Goal: Share content: Share content

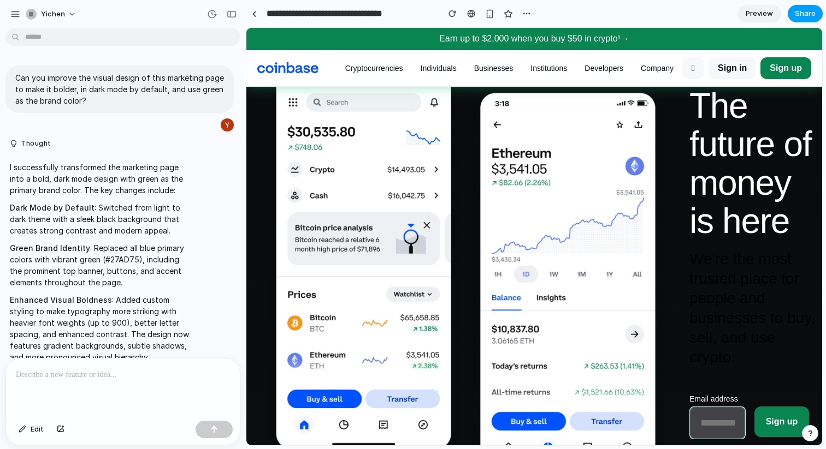
click at [795, 13] on span "Share" at bounding box center [805, 13] width 21 height 11
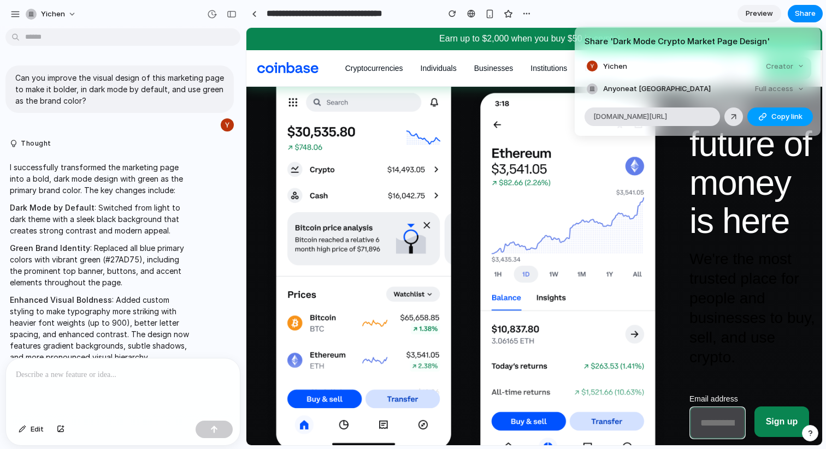
click at [754, 119] on button "Copy link" at bounding box center [780, 117] width 66 height 19
click at [57, 19] on div "Share ' Dark Mode Crypto Market Page Design ' Yichen Creator Anyone at Yichen F…" at bounding box center [413, 224] width 826 height 449
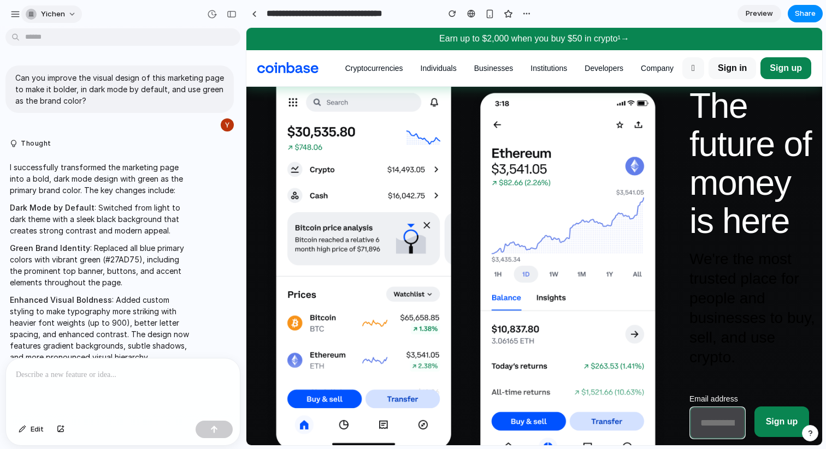
click at [66, 15] on button "yichen" at bounding box center [51, 13] width 61 height 17
click at [3, 16] on div "Settings Invite members Change theme Sign out" at bounding box center [413, 224] width 826 height 449
click at [11, 15] on div "button" at bounding box center [15, 14] width 10 height 10
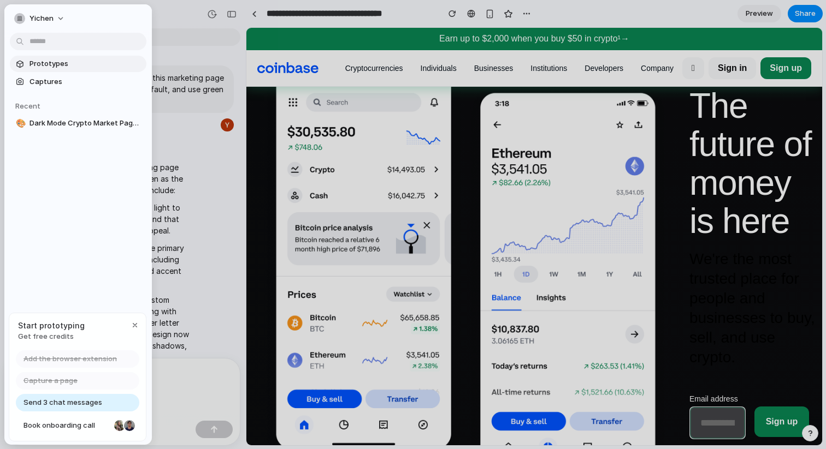
click at [45, 68] on span "Prototypes" at bounding box center [85, 63] width 113 height 11
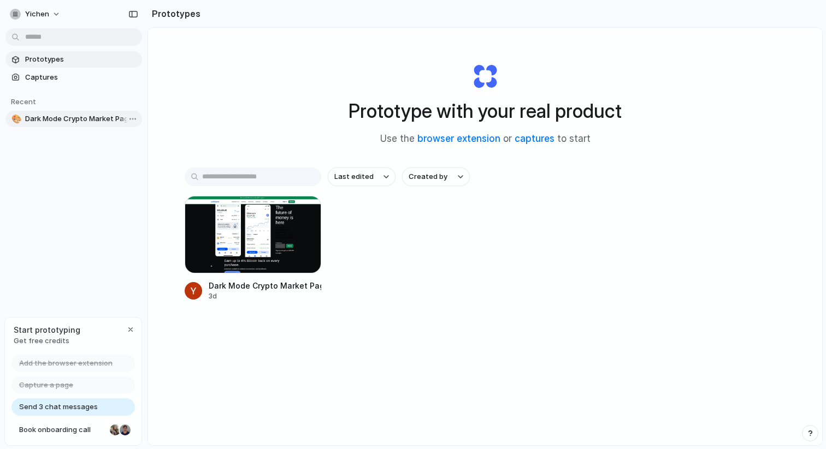
click at [54, 119] on span "Dark Mode Crypto Market Page Design" at bounding box center [81, 119] width 113 height 11
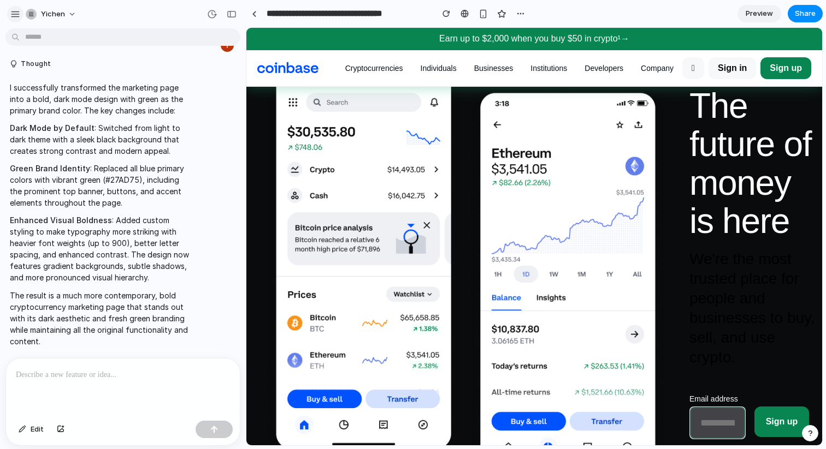
click at [12, 17] on div "button" at bounding box center [15, 14] width 10 height 10
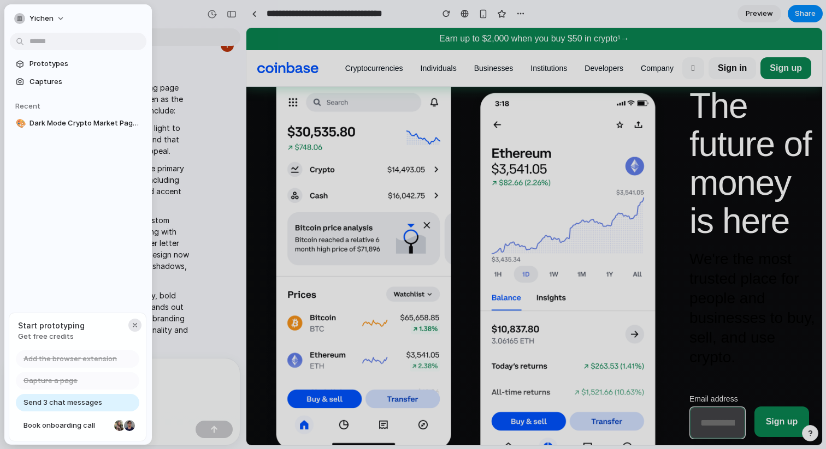
click at [132, 326] on div "button" at bounding box center [135, 325] width 9 height 9
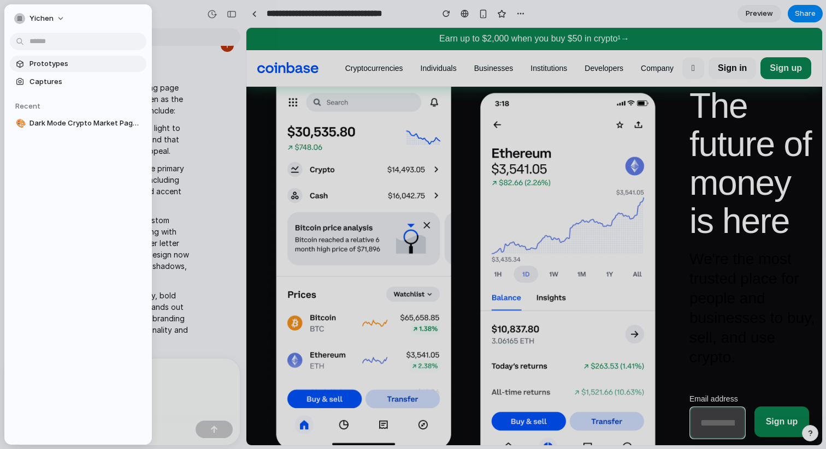
click at [58, 63] on span "Prototypes" at bounding box center [85, 63] width 113 height 11
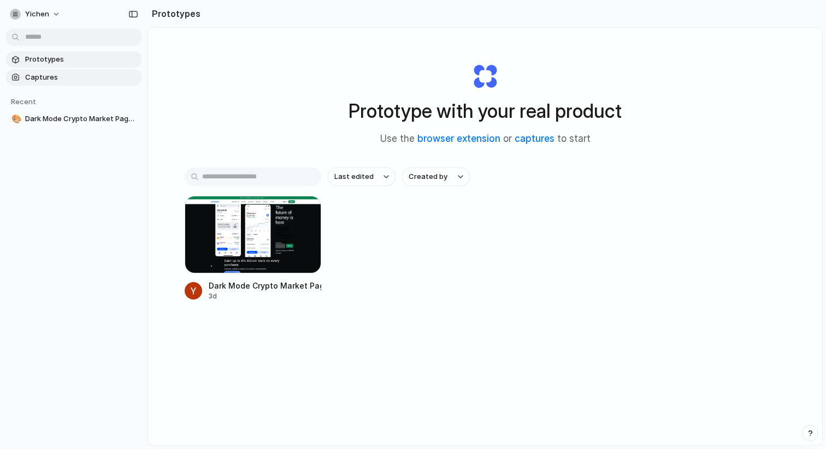
click at [74, 85] on link "Captures" at bounding box center [73, 77] width 137 height 16
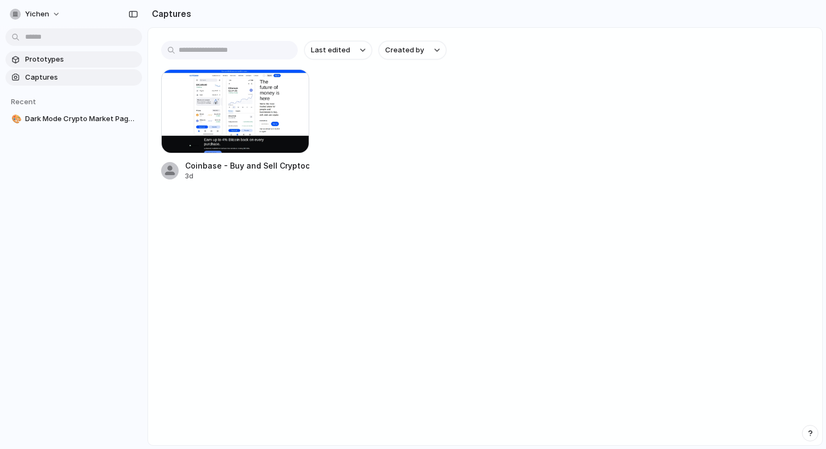
click at [71, 58] on span "Prototypes" at bounding box center [81, 59] width 113 height 11
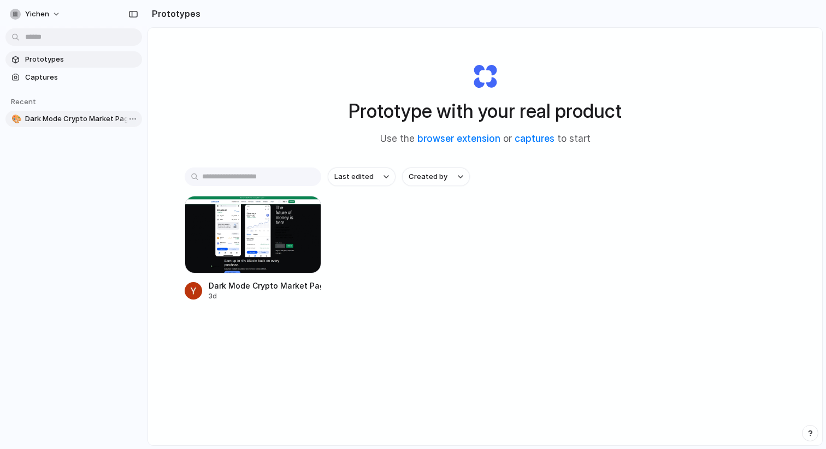
click at [76, 122] on span "Dark Mode Crypto Market Page Design" at bounding box center [81, 119] width 113 height 11
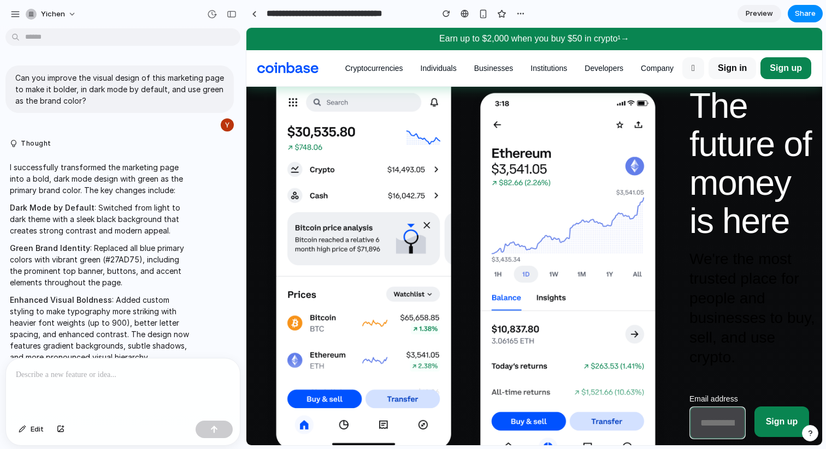
scroll to position [80, 0]
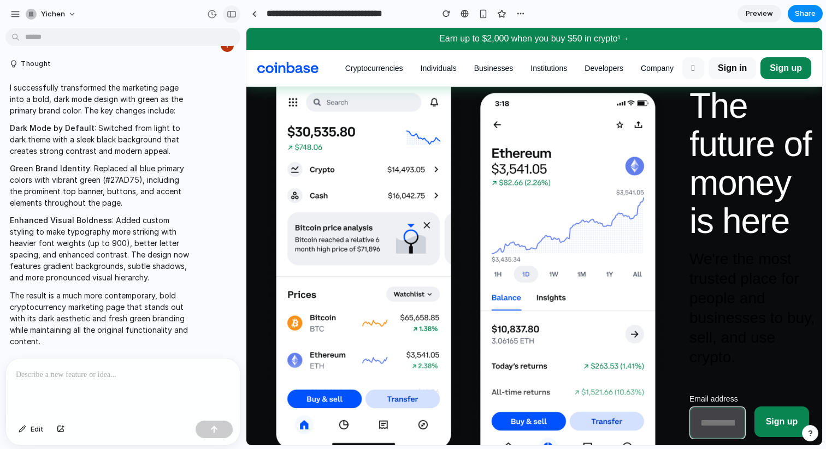
click at [236, 14] on button "button" at bounding box center [231, 13] width 17 height 17
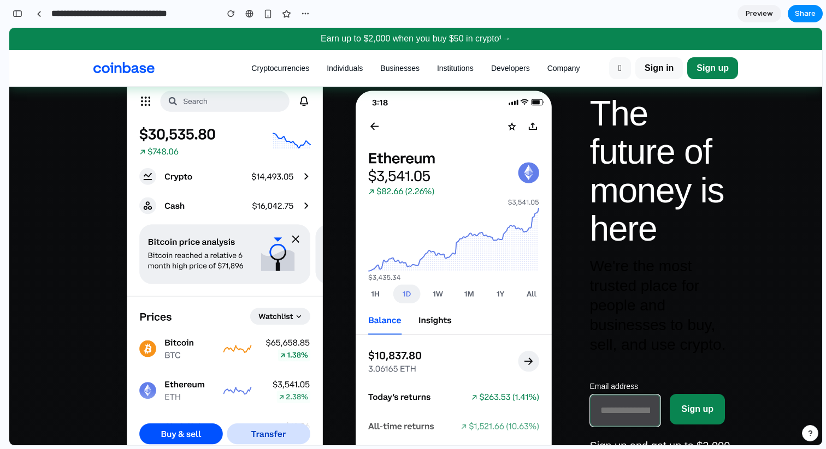
scroll to position [389, 0]
click at [18, 15] on div "button" at bounding box center [18, 14] width 10 height 8
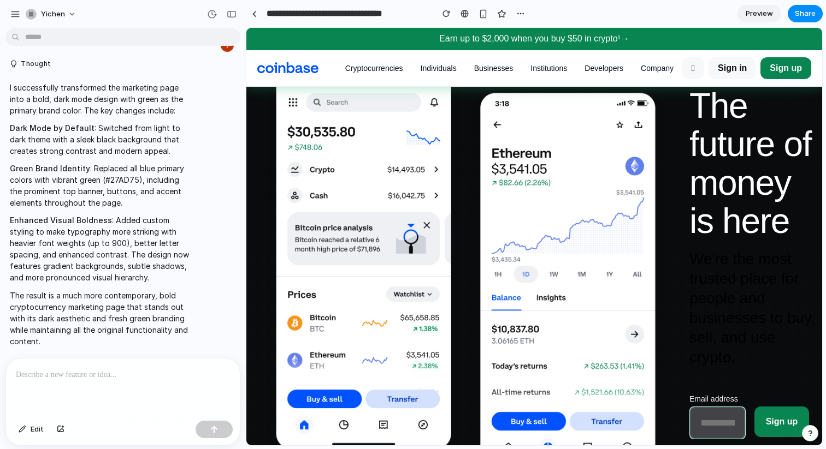
scroll to position [80, 0]
click at [16, 15] on div "button" at bounding box center [15, 14] width 10 height 10
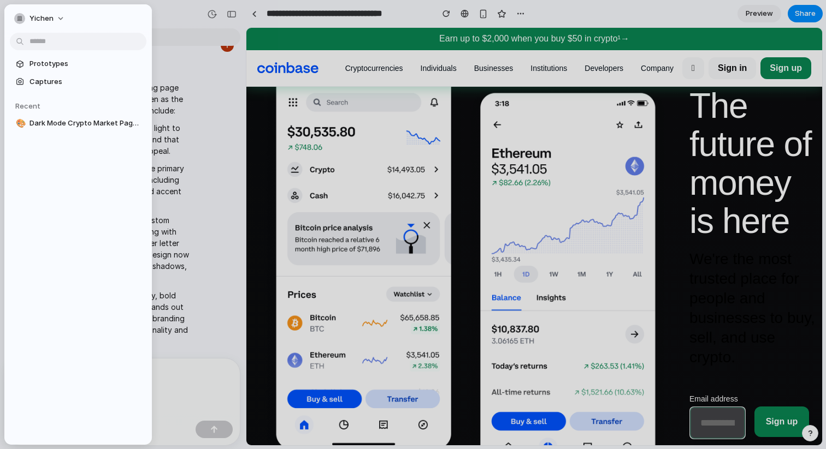
click at [43, 43] on body "**********" at bounding box center [413, 224] width 826 height 449
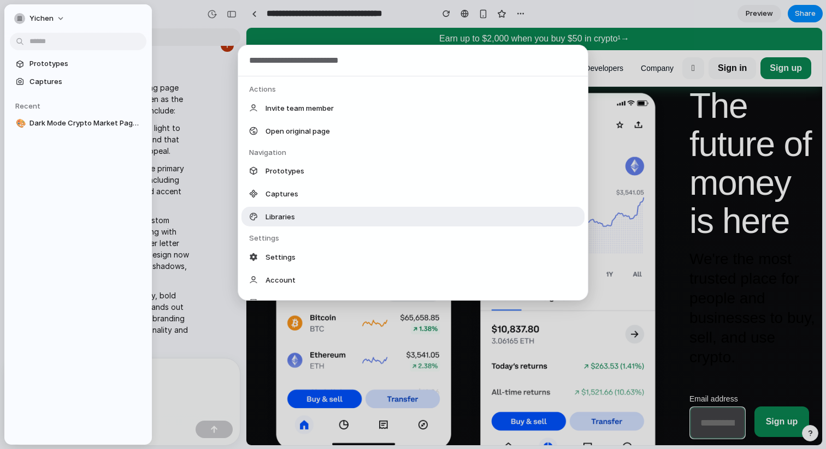
click at [328, 212] on div "Libraries" at bounding box center [412, 217] width 343 height 20
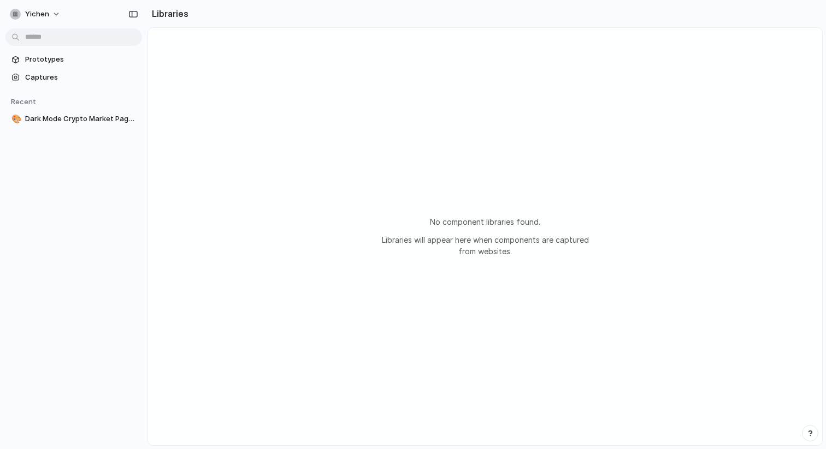
click at [60, 40] on body "yichen Prototypes Captures Recent 🎨 Dark Mode Crypto Market Page Design Librari…" at bounding box center [413, 224] width 826 height 449
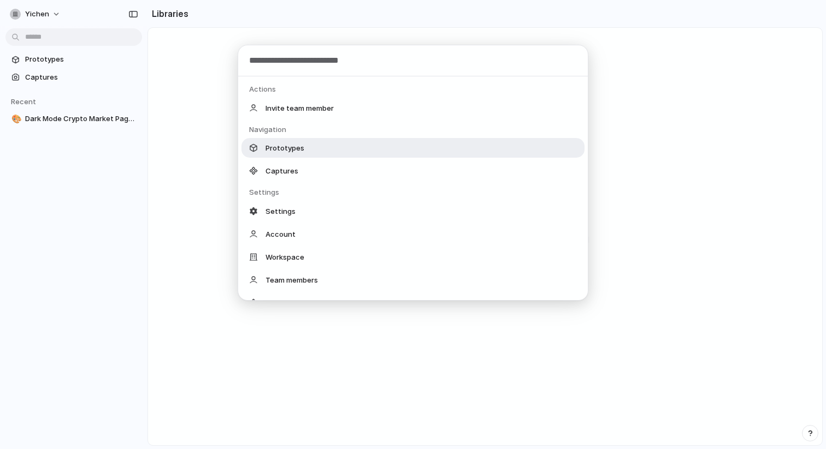
click at [288, 145] on span "Prototypes" at bounding box center [284, 148] width 39 height 11
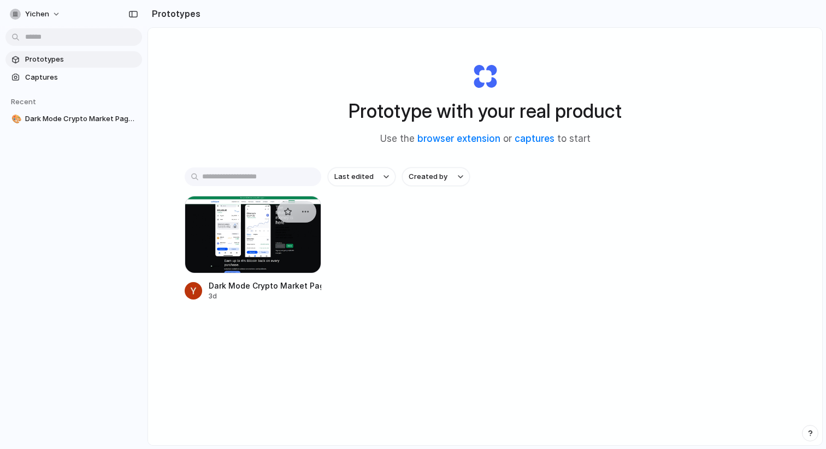
click at [288, 224] on div at bounding box center [253, 235] width 137 height 78
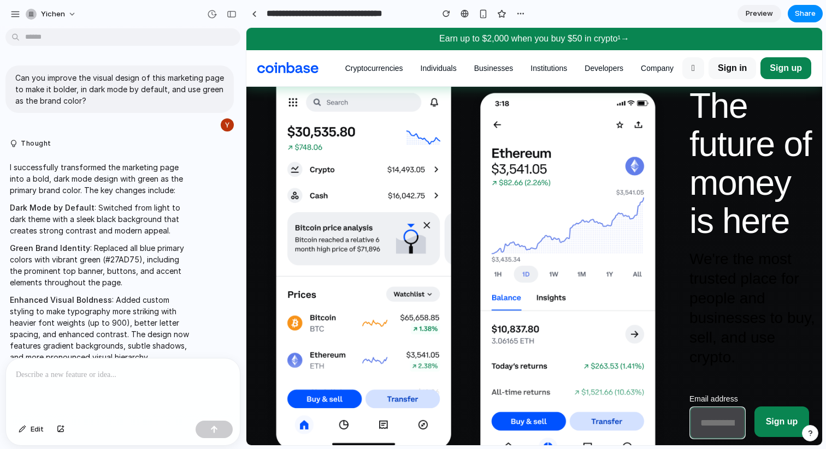
scroll to position [80, 0]
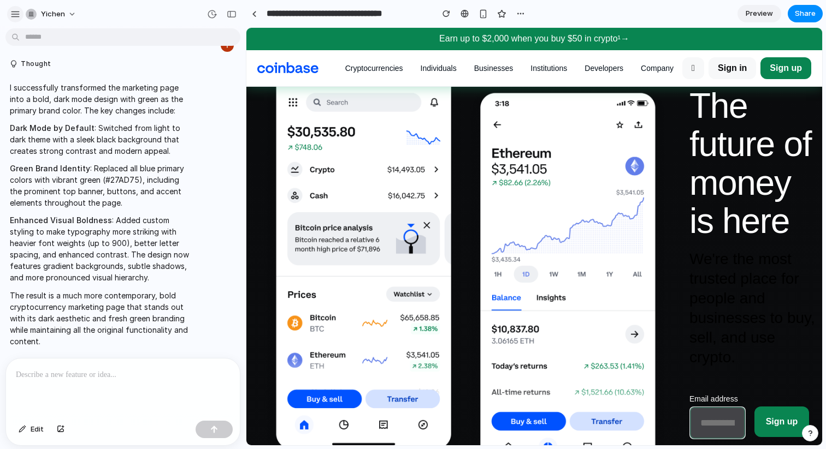
click at [14, 11] on div "button" at bounding box center [15, 14] width 10 height 10
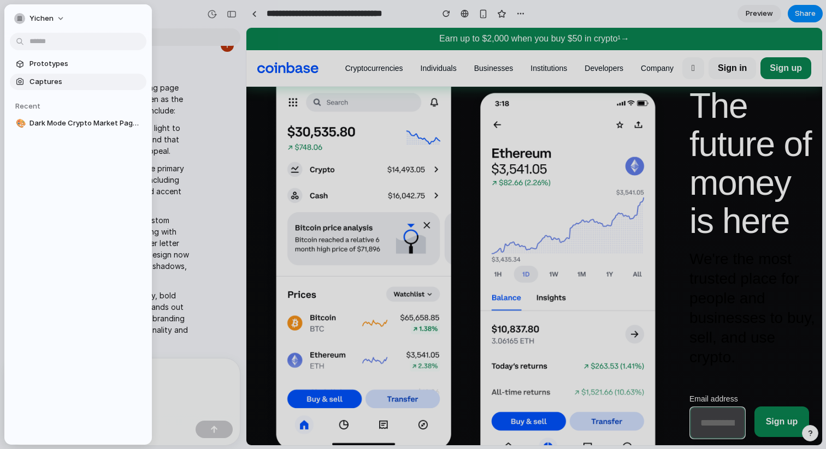
click at [52, 82] on span "Captures" at bounding box center [85, 81] width 113 height 11
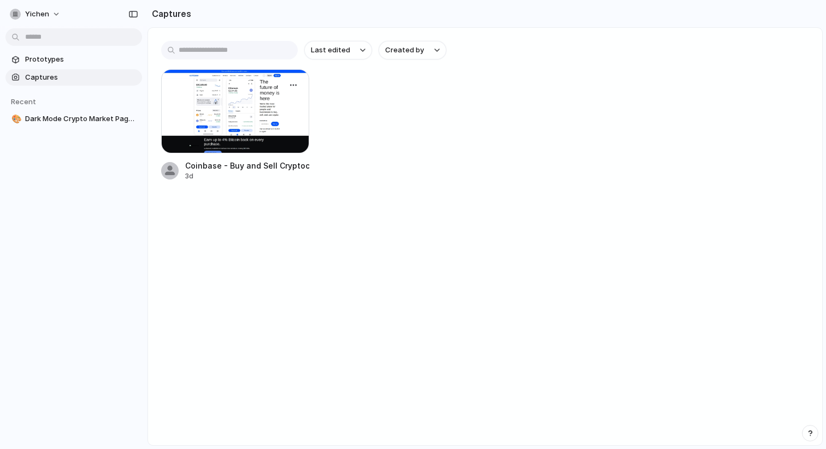
click at [235, 128] on div at bounding box center [235, 111] width 148 height 84
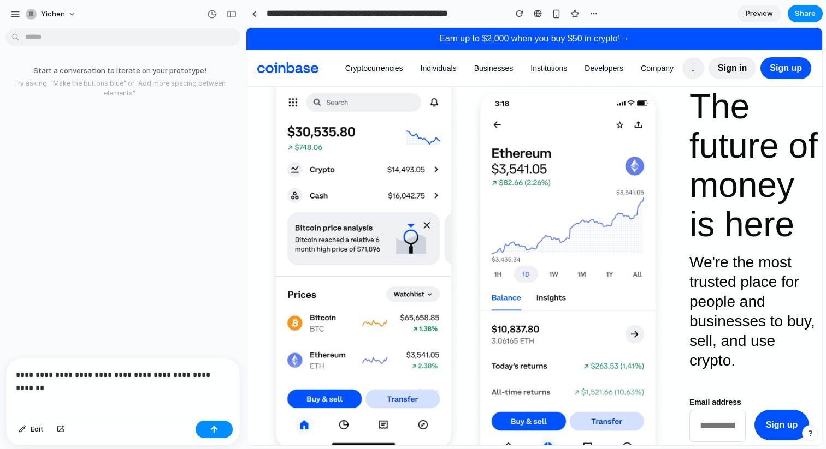
click at [173, 376] on p "**********" at bounding box center [123, 375] width 214 height 13
click at [164, 376] on p "**********" at bounding box center [123, 375] width 214 height 13
click at [143, 376] on p "**********" at bounding box center [123, 369] width 214 height 26
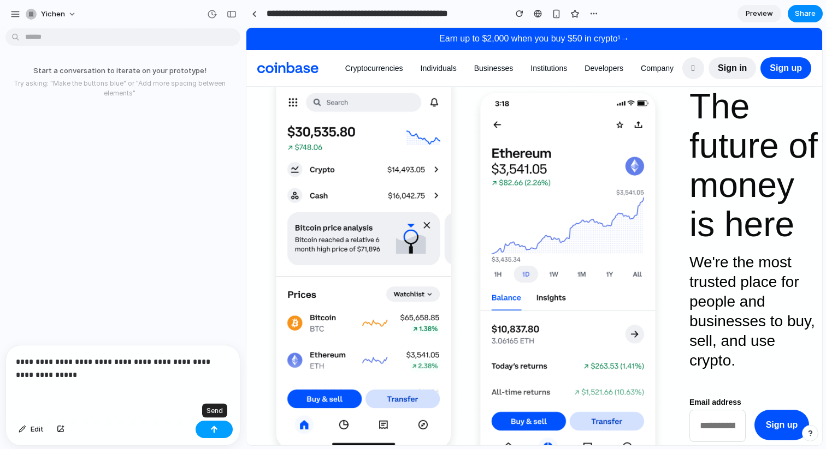
click at [209, 428] on button "button" at bounding box center [214, 429] width 37 height 17
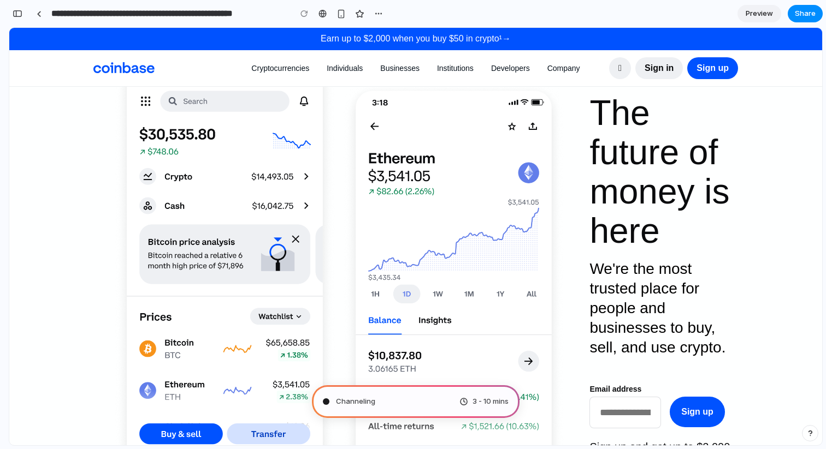
type input "**********"
click at [19, 14] on div "button" at bounding box center [18, 14] width 10 height 8
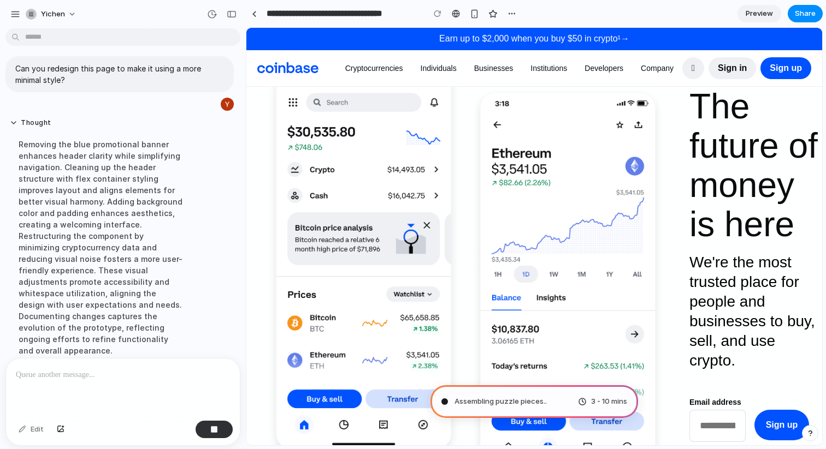
scroll to position [39, 0]
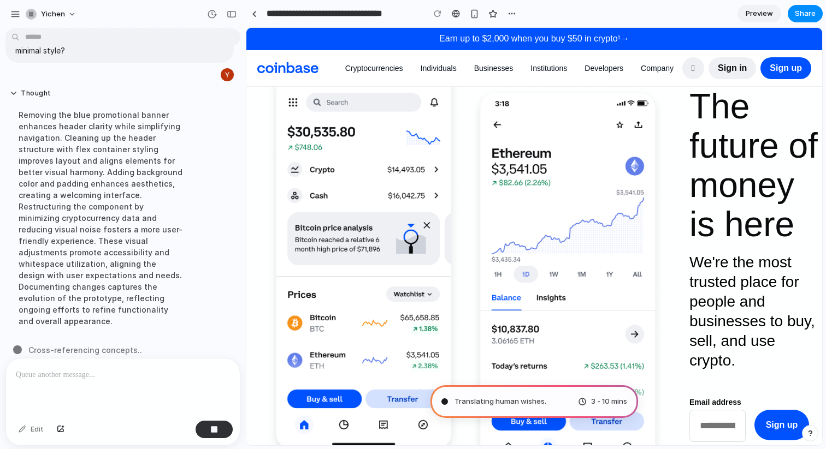
click at [99, 209] on div "Removing the blue promotional banner enhances header clarity while simplifying …" at bounding box center [101, 218] width 182 height 231
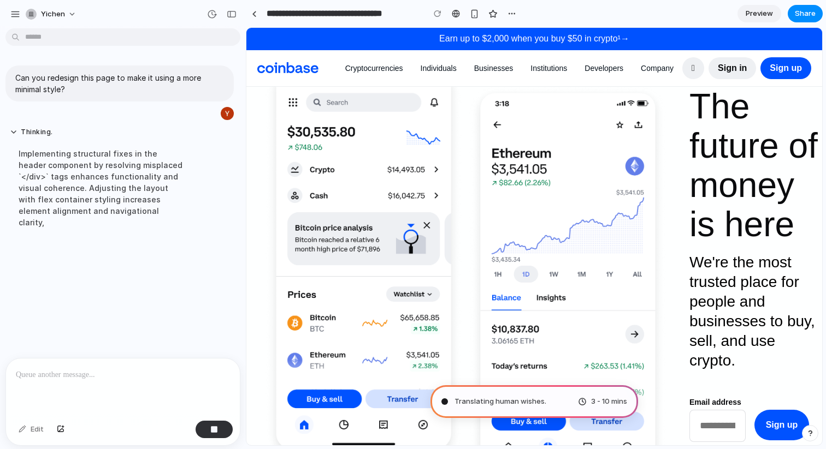
click at [86, 398] on div at bounding box center [123, 388] width 234 height 58
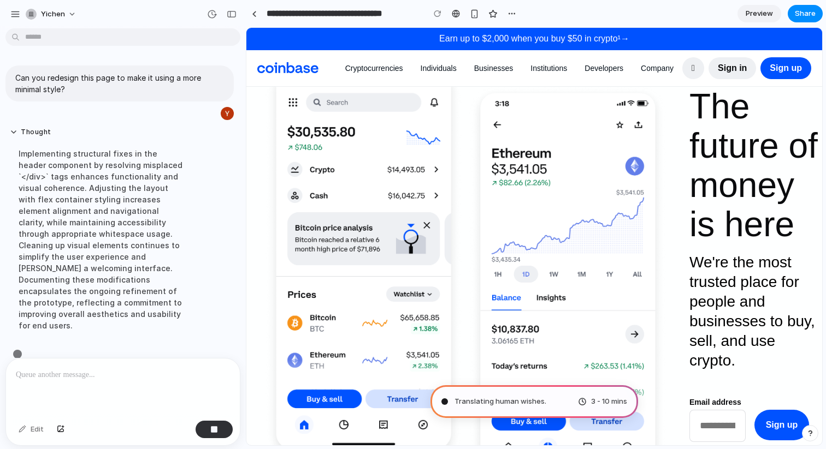
scroll to position [4, 0]
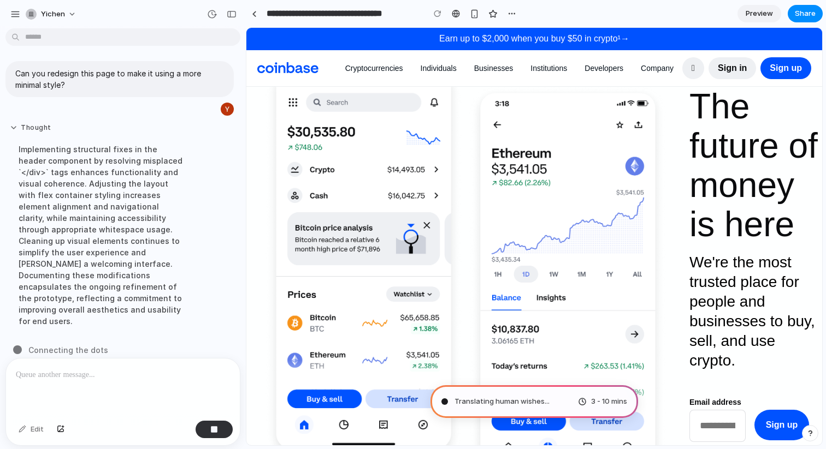
click at [11, 129] on button "Thought" at bounding box center [101, 127] width 182 height 9
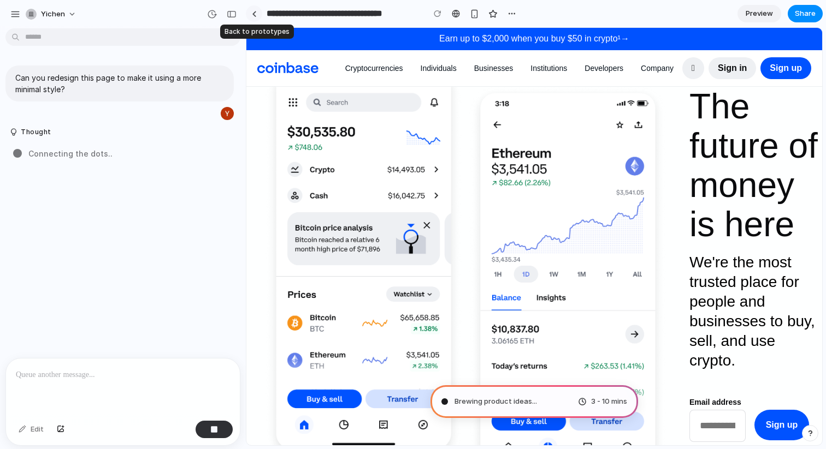
click at [253, 14] on div at bounding box center [254, 14] width 5 height 6
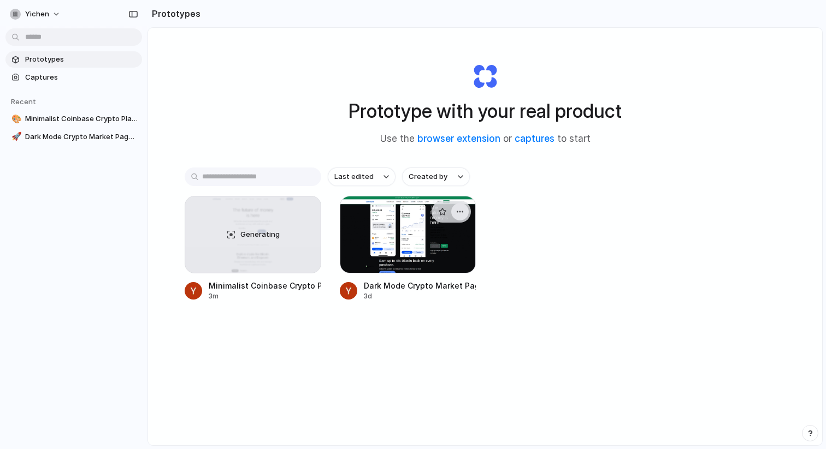
click at [465, 212] on button "button" at bounding box center [459, 211] width 17 height 17
click at [447, 273] on li "Copy link" at bounding box center [429, 271] width 78 height 17
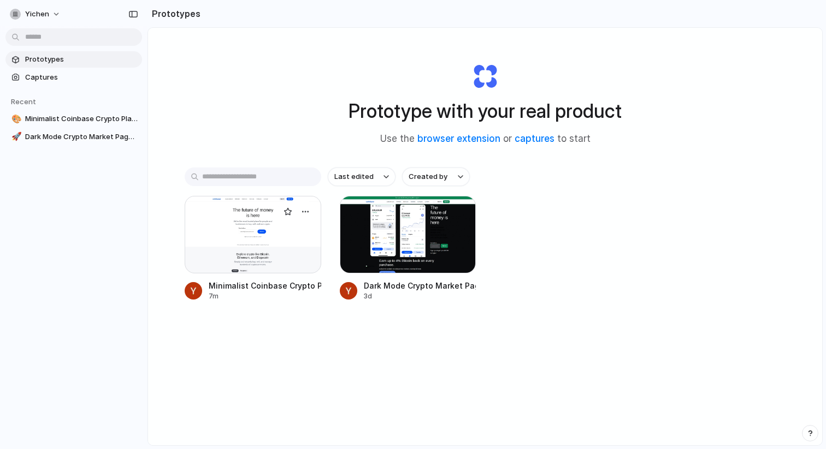
click at [236, 234] on div at bounding box center [253, 235] width 137 height 78
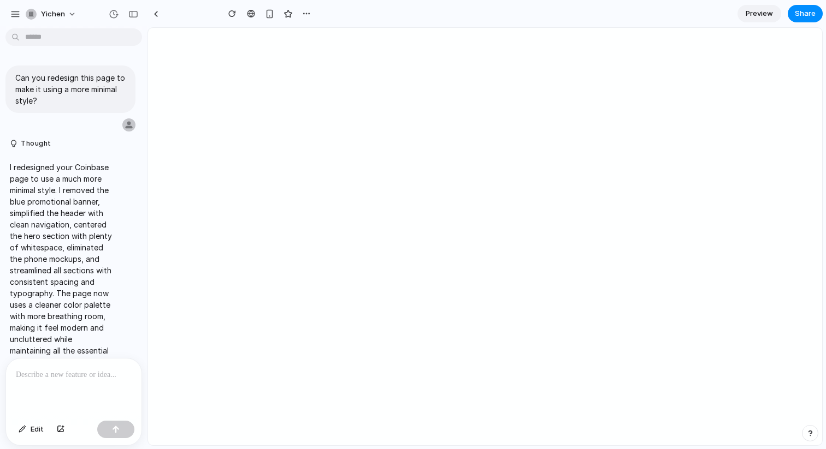
type input "**********"
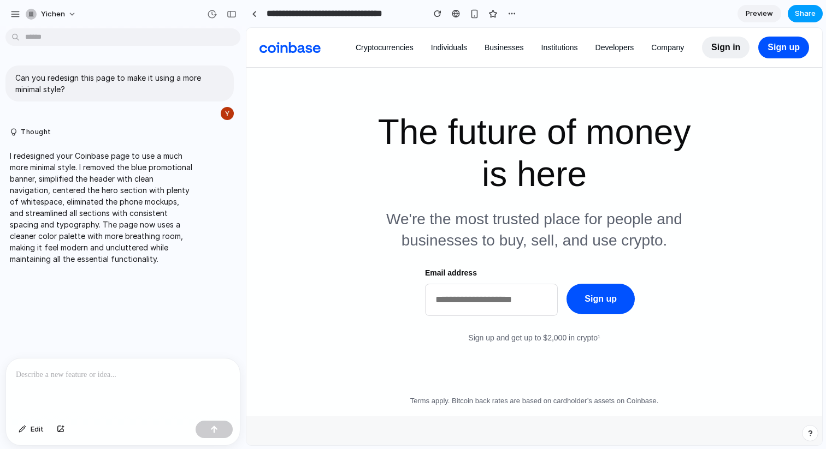
click at [802, 13] on span "Share" at bounding box center [805, 13] width 21 height 11
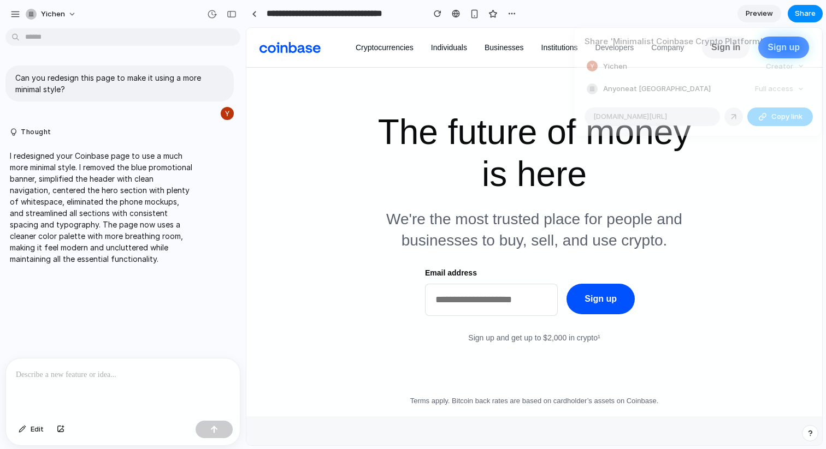
click at [773, 115] on span "Copy link" at bounding box center [786, 116] width 31 height 11
